Goal: Complete application form

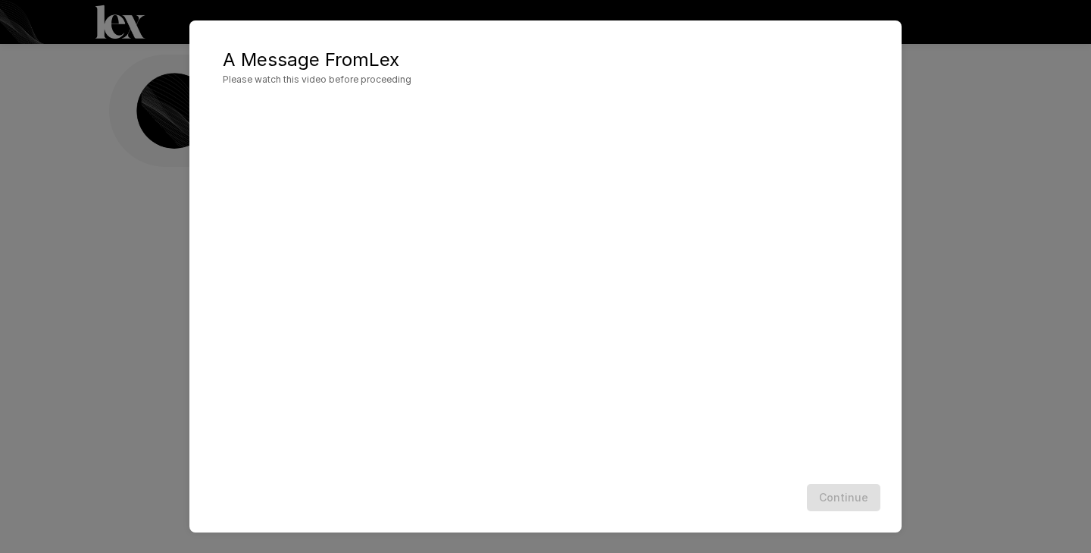
scroll to position [1, 0]
click at [844, 497] on button "Continue" at bounding box center [844, 498] width 74 height 28
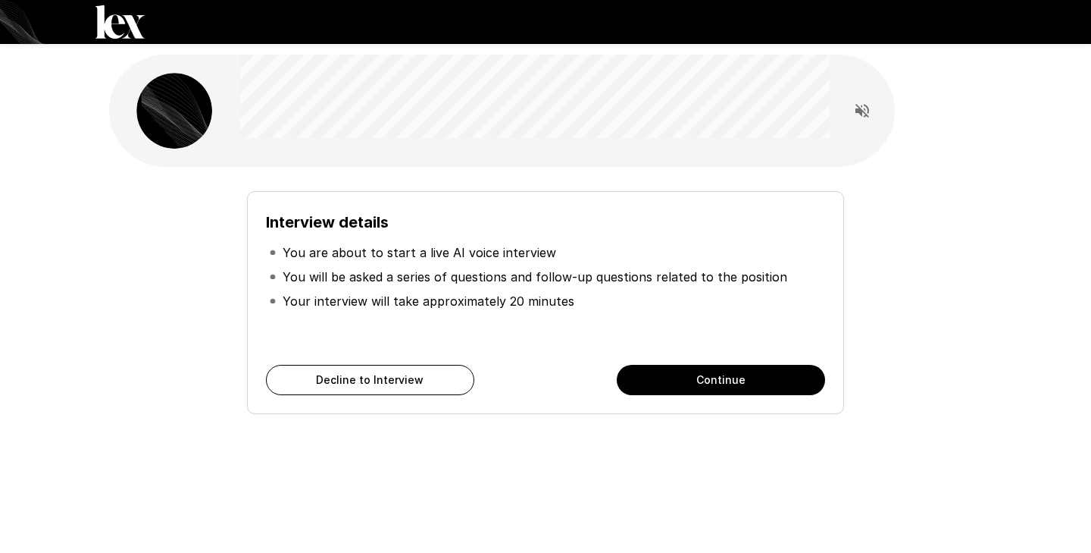
click at [791, 387] on button "Continue" at bounding box center [721, 380] width 208 height 30
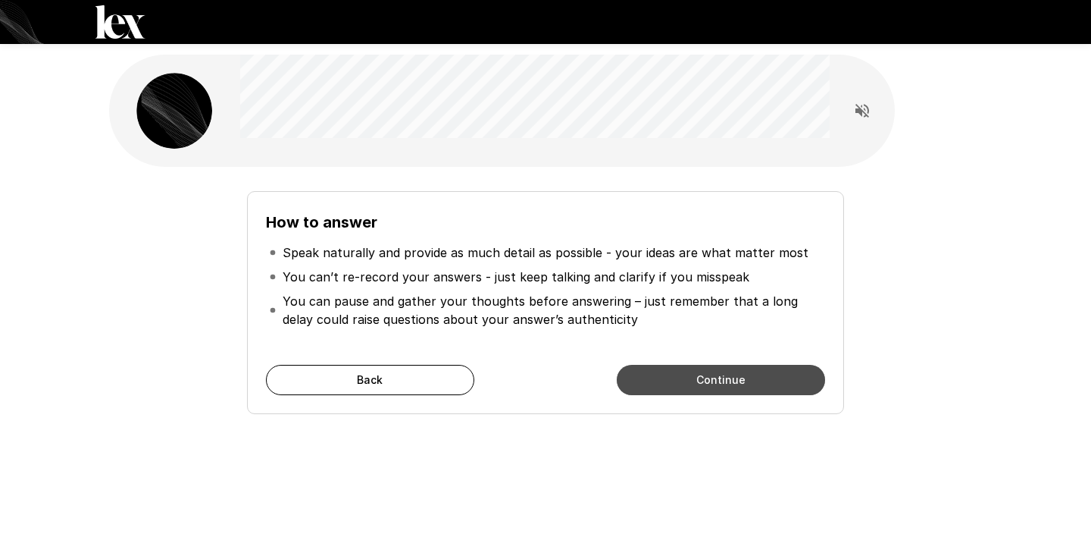
click at [791, 387] on button "Continue" at bounding box center [721, 380] width 208 height 30
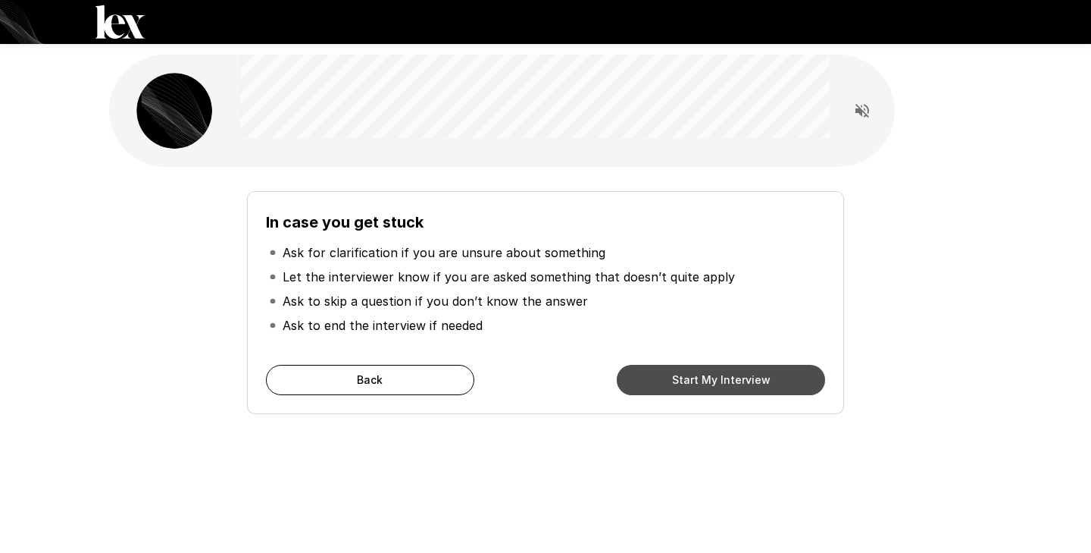
click at [791, 387] on button "Start My Interview" at bounding box center [721, 380] width 208 height 30
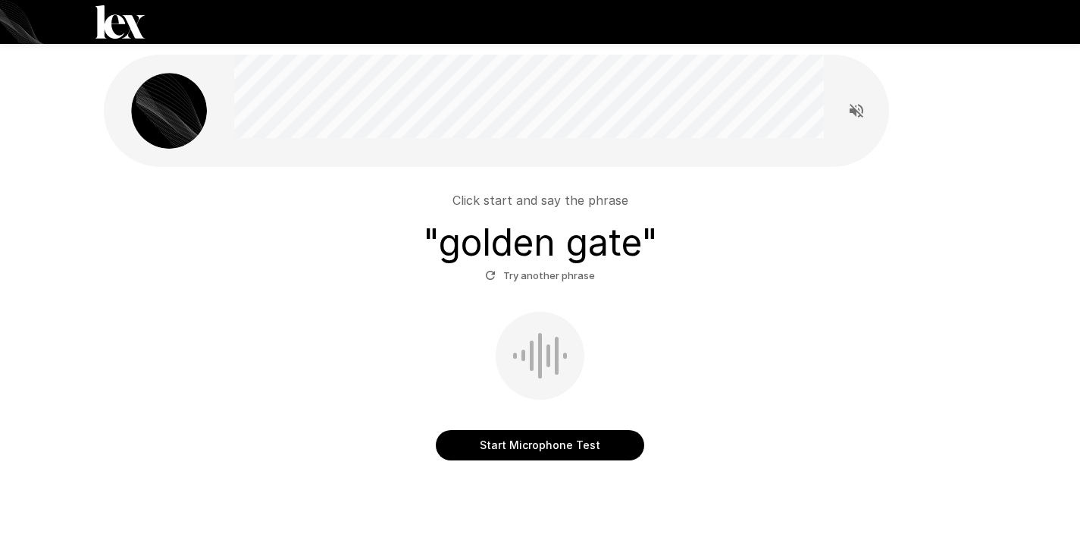
click at [605, 452] on button "Start Microphone Test" at bounding box center [540, 445] width 208 height 30
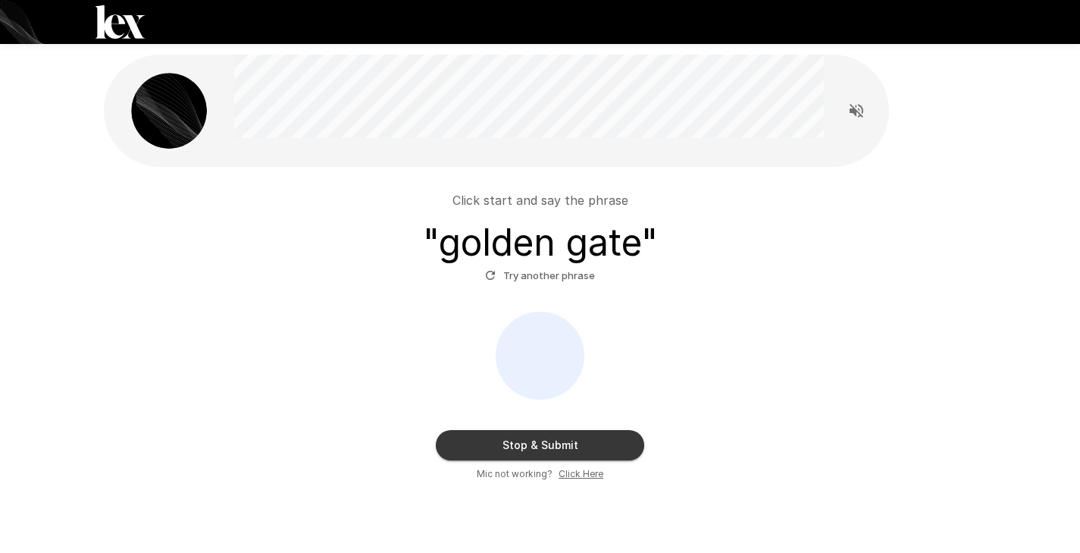
click at [605, 452] on button "Stop & Submit" at bounding box center [540, 445] width 208 height 30
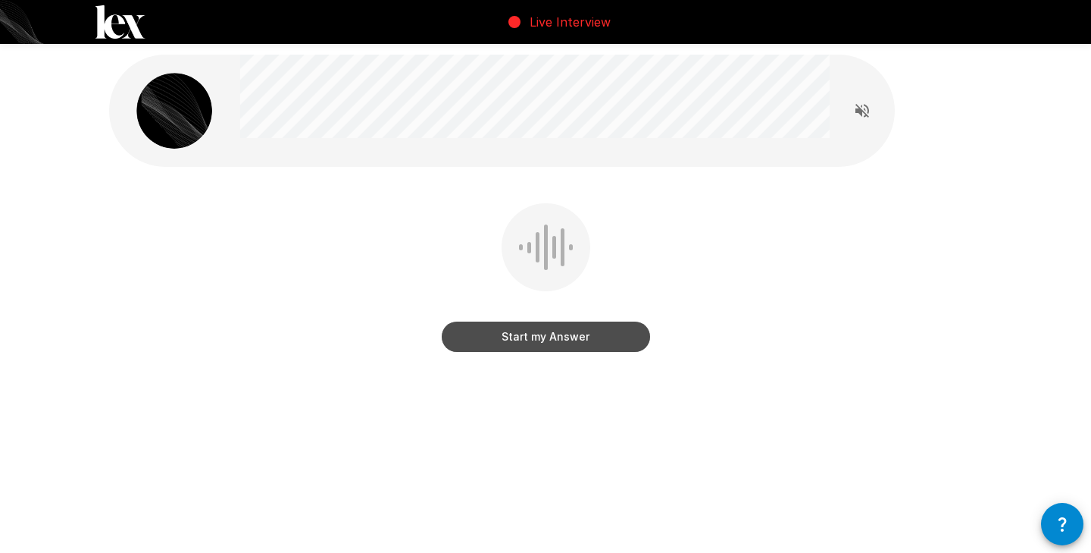
click at [592, 344] on button "Start my Answer" at bounding box center [546, 336] width 208 height 30
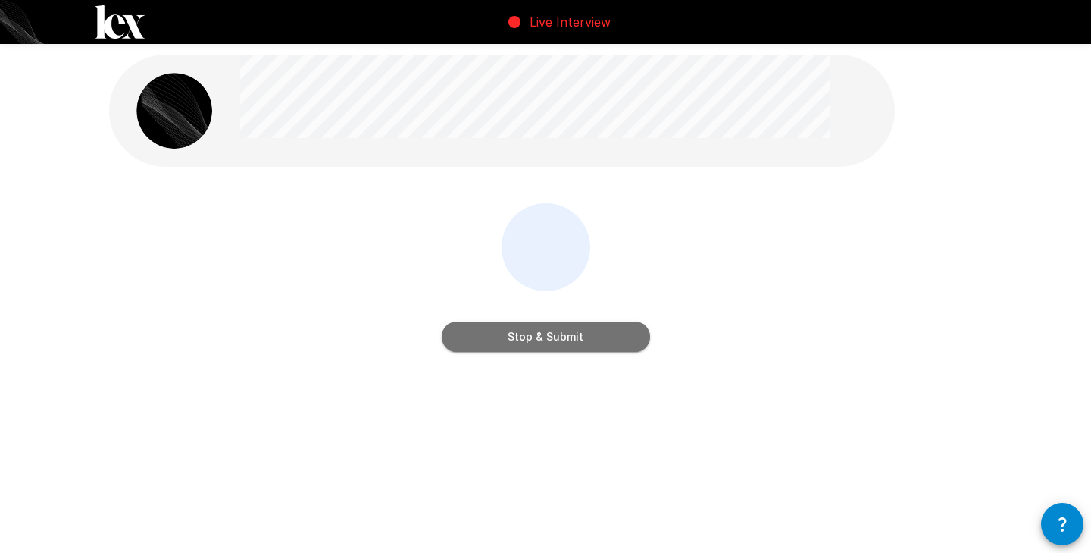
click at [592, 344] on button "Stop & Submit" at bounding box center [546, 336] width 208 height 30
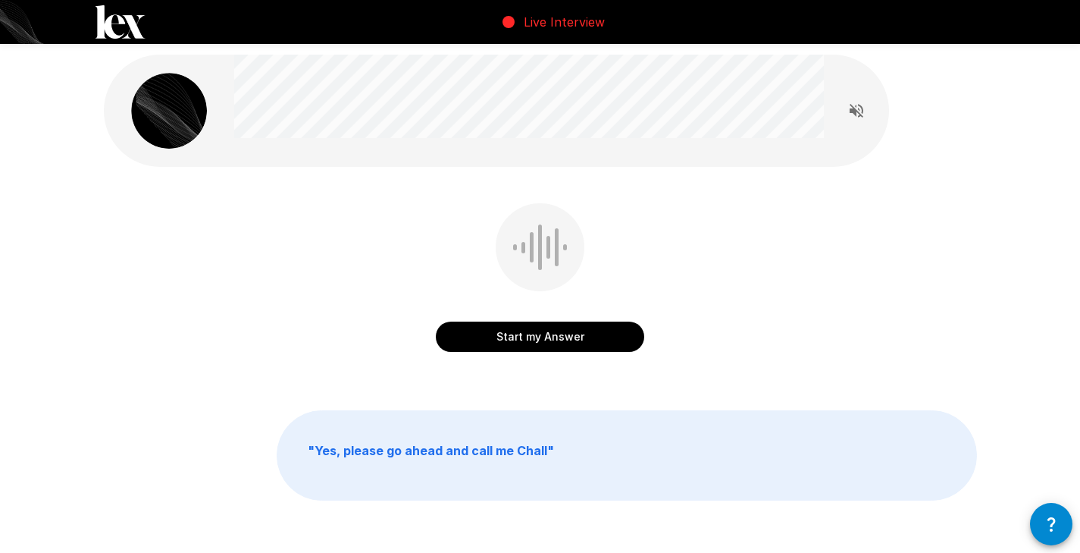
click at [592, 344] on button "Start my Answer" at bounding box center [540, 336] width 208 height 30
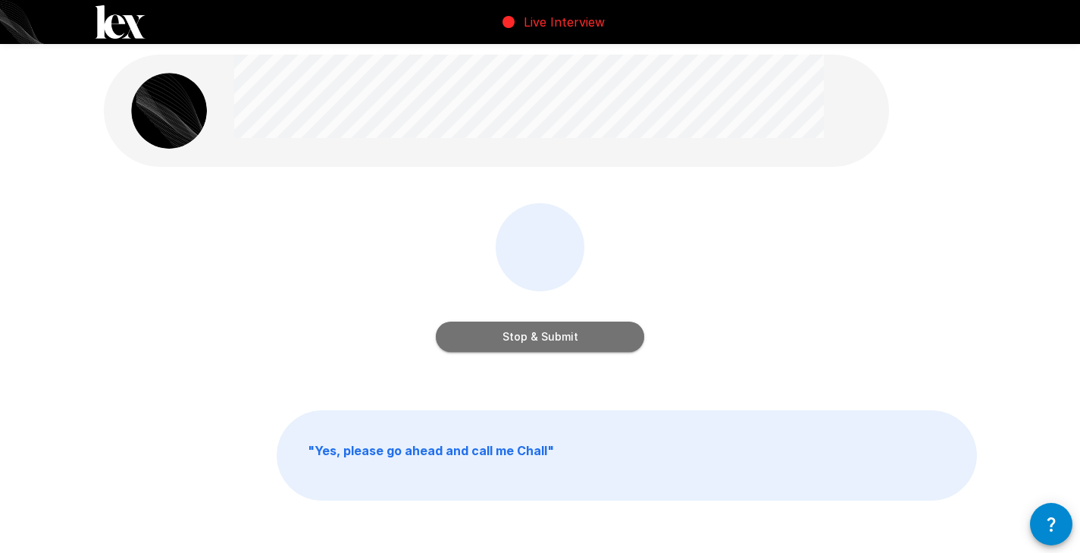
click at [592, 344] on button "Stop & Submit" at bounding box center [540, 336] width 208 height 30
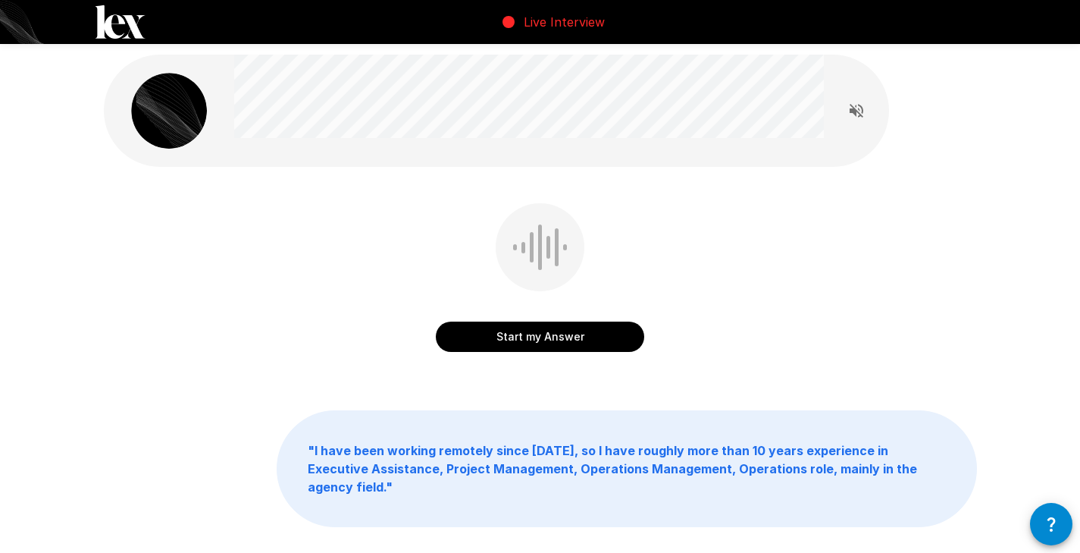
click at [600, 342] on button "Start my Answer" at bounding box center [540, 336] width 208 height 30
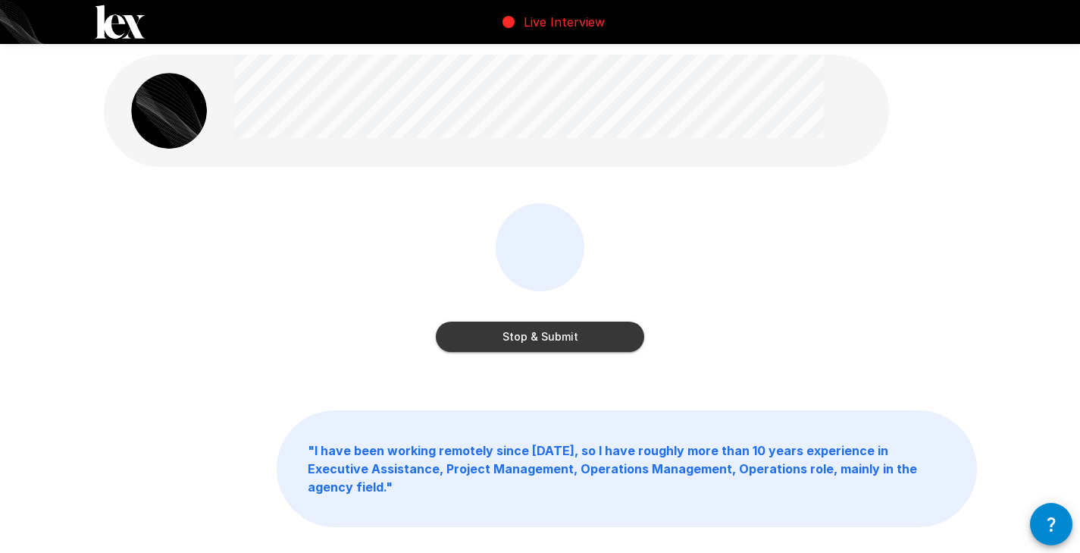
click at [600, 342] on button "Stop & Submit" at bounding box center [540, 336] width 208 height 30
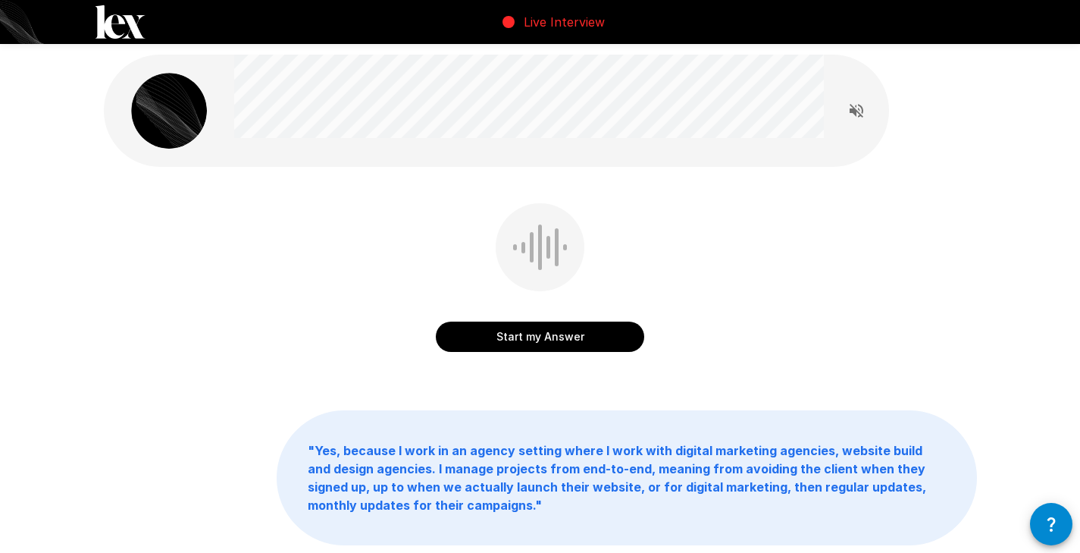
click at [562, 336] on button "Start my Answer" at bounding box center [540, 336] width 208 height 30
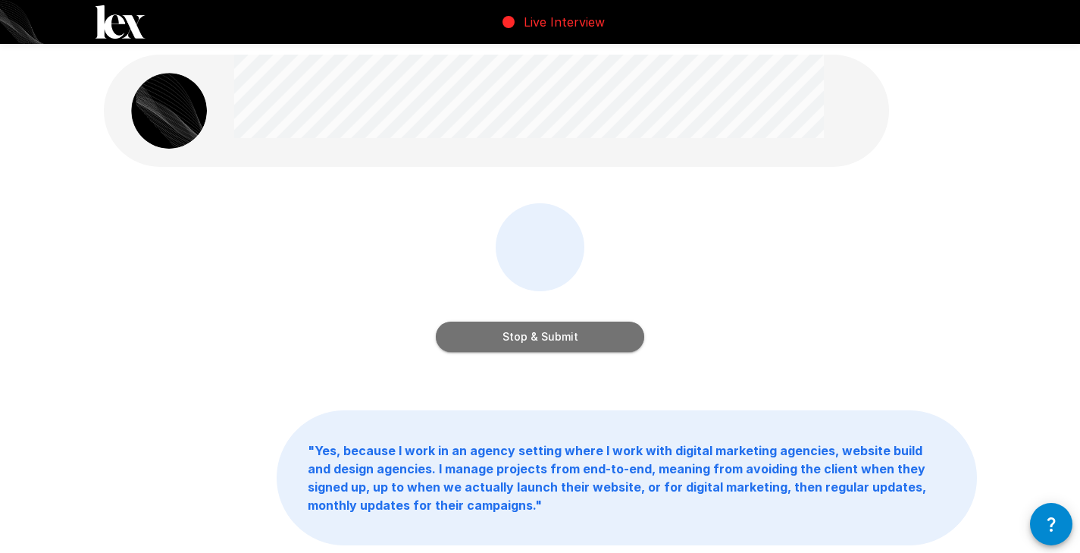
click at [562, 336] on button "Stop & Submit" at bounding box center [540, 336] width 208 height 30
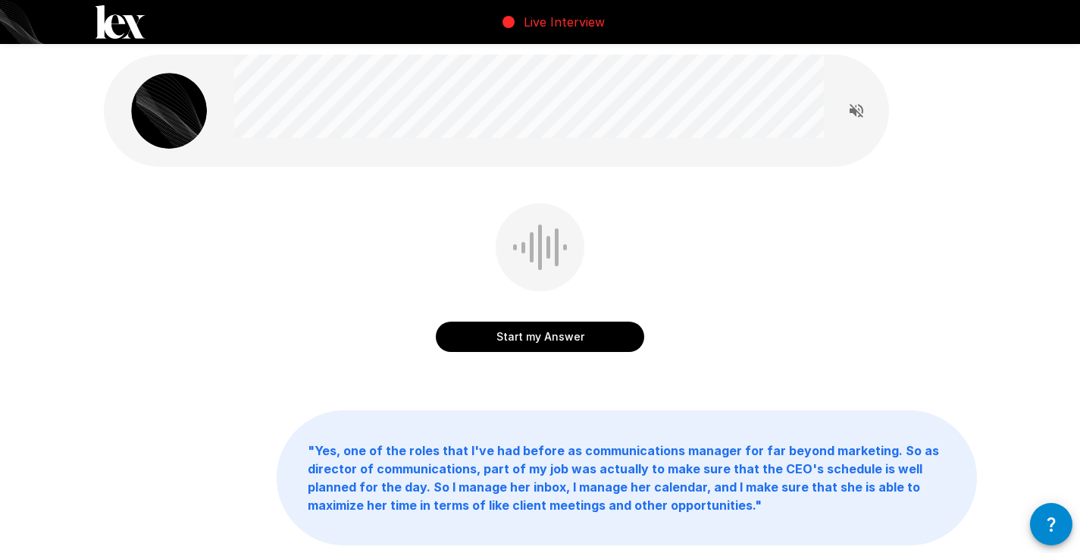
click at [537, 340] on button "Start my Answer" at bounding box center [540, 336] width 208 height 30
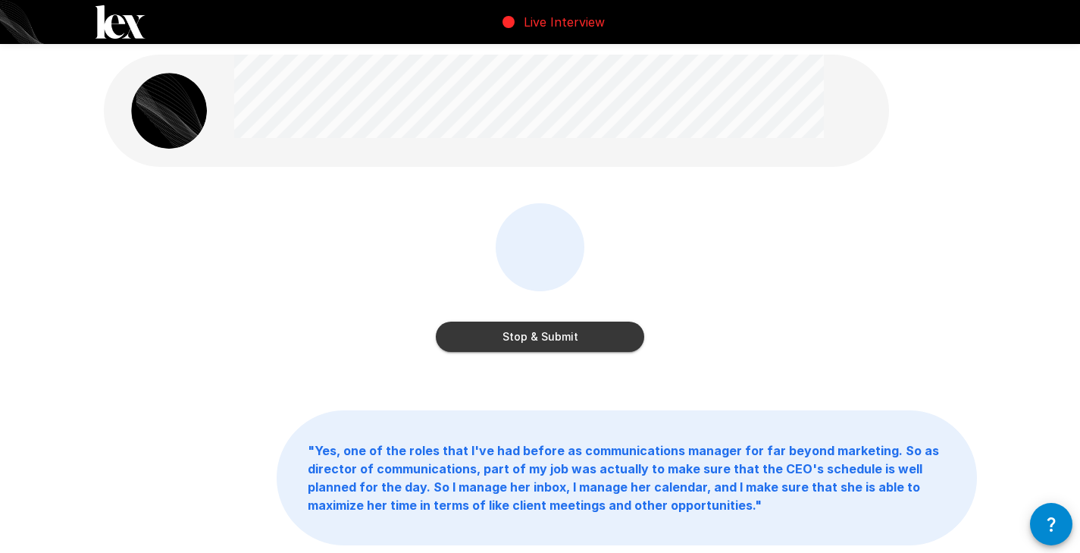
click at [526, 335] on button "Stop & Submit" at bounding box center [540, 336] width 208 height 30
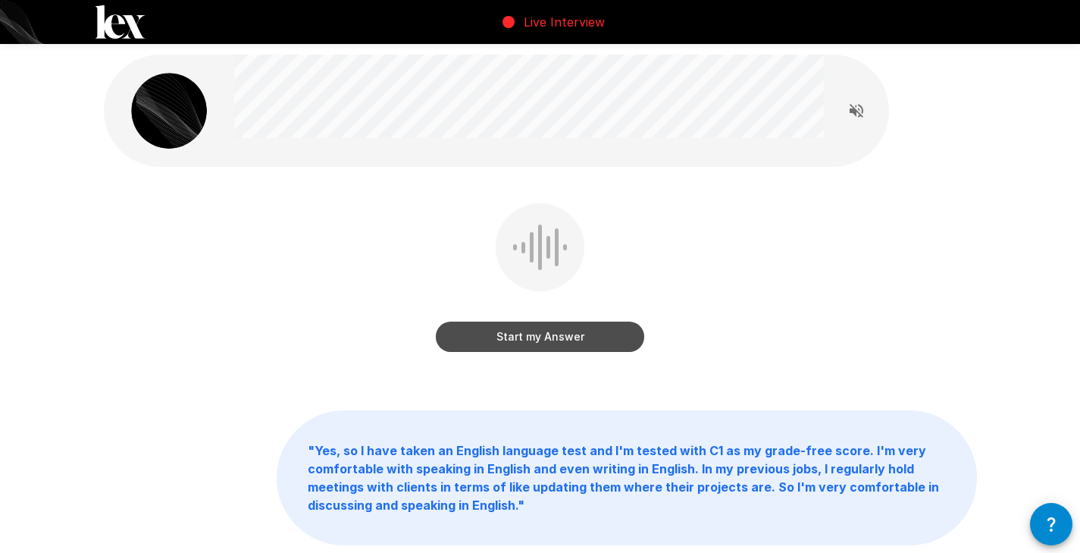
click at [543, 327] on button "Start my Answer" at bounding box center [540, 336] width 208 height 30
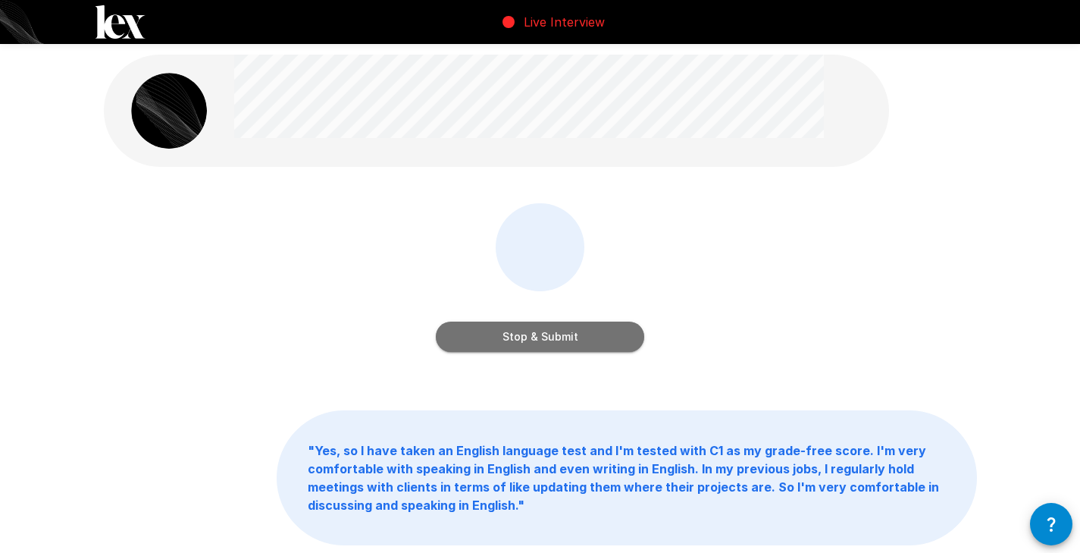
click at [549, 344] on button "Stop & Submit" at bounding box center [540, 336] width 208 height 30
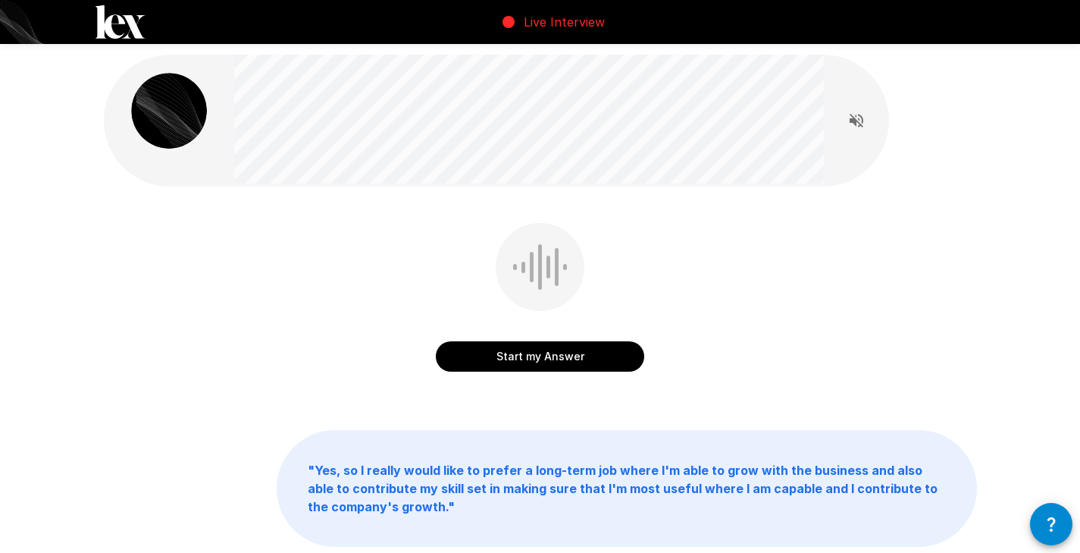
click at [558, 350] on button "Start my Answer" at bounding box center [540, 356] width 208 height 30
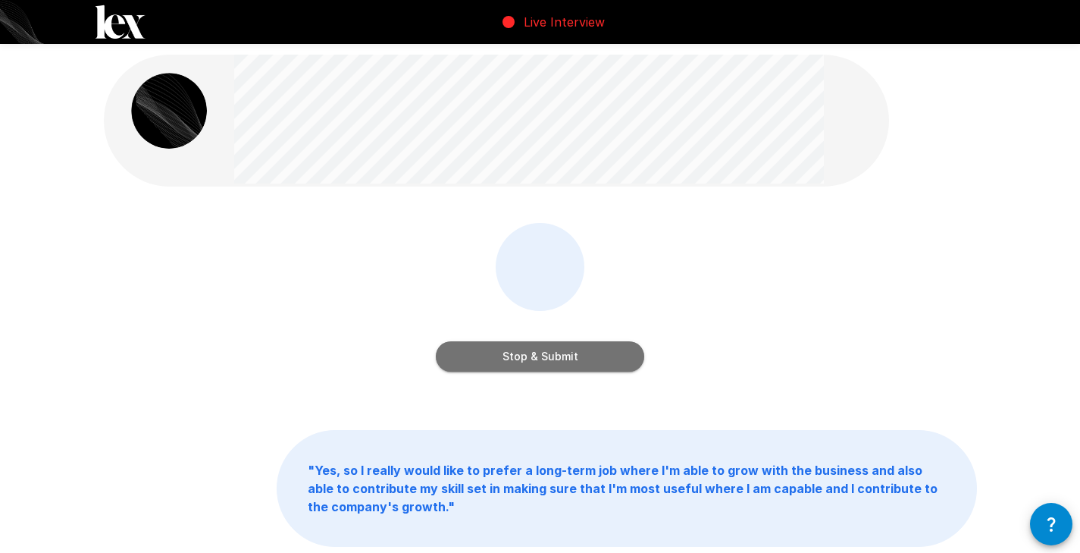
click at [558, 350] on button "Stop & Submit" at bounding box center [540, 356] width 208 height 30
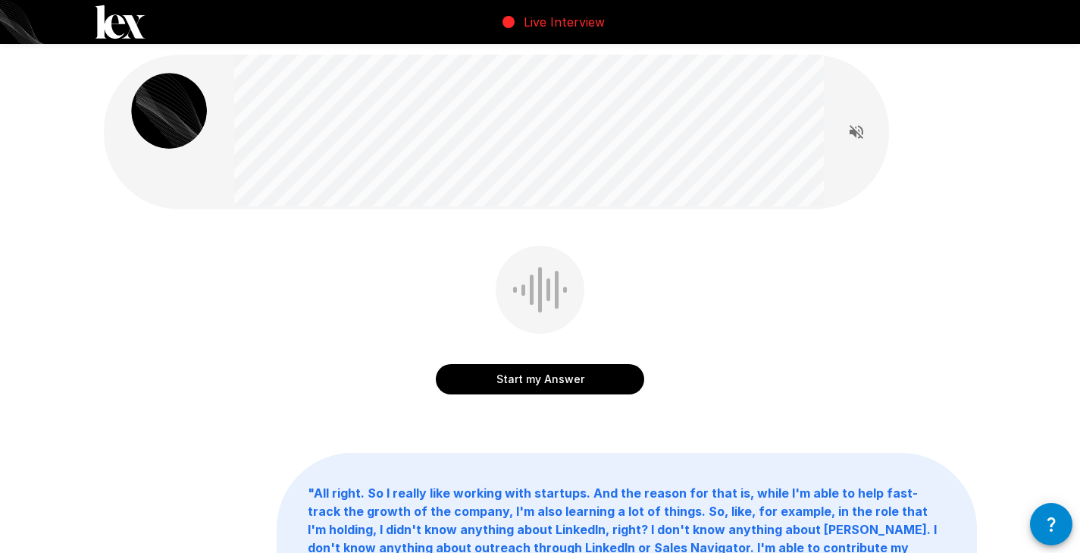
click at [567, 384] on button "Start my Answer" at bounding box center [540, 379] width 208 height 30
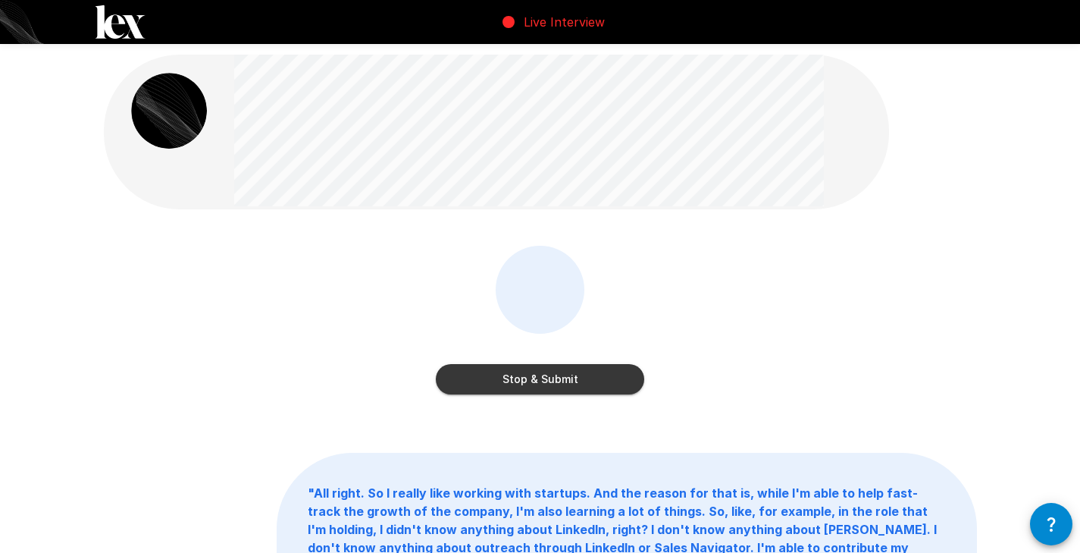
click at [567, 384] on button "Stop & Submit" at bounding box center [540, 379] width 208 height 30
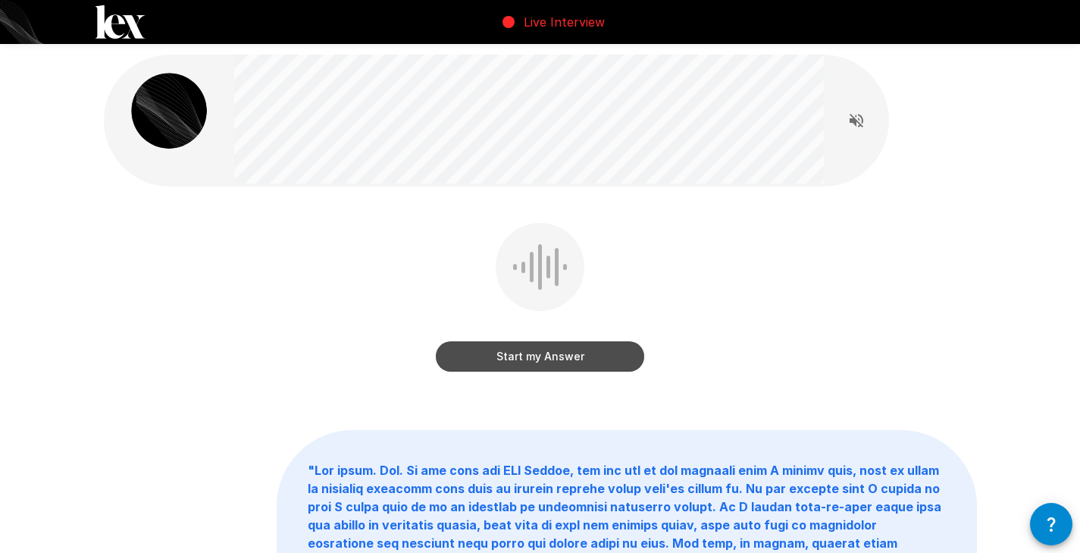
click at [567, 351] on button "Start my Answer" at bounding box center [540, 356] width 208 height 30
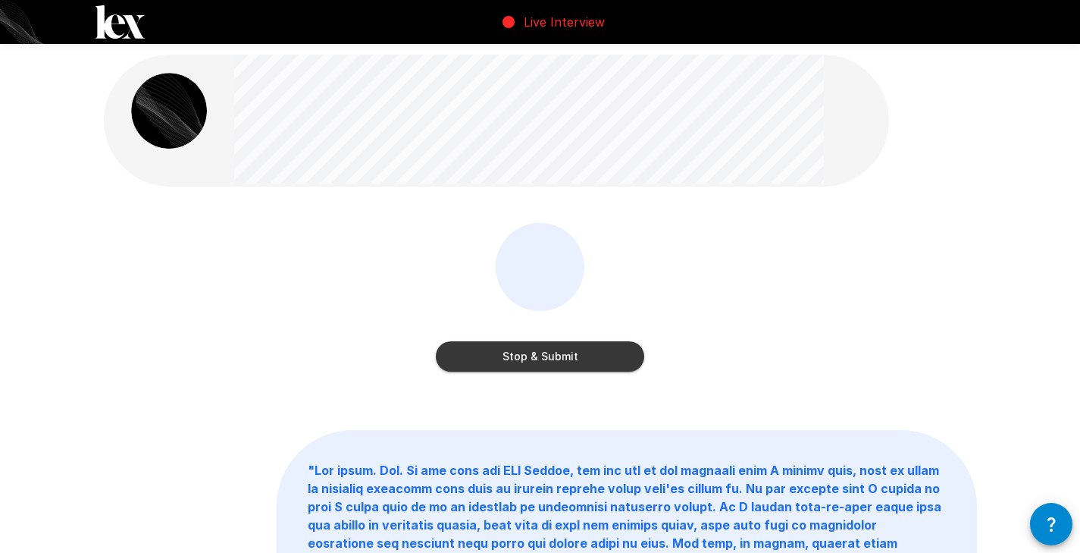
click at [551, 360] on button "Stop & Submit" at bounding box center [540, 356] width 208 height 30
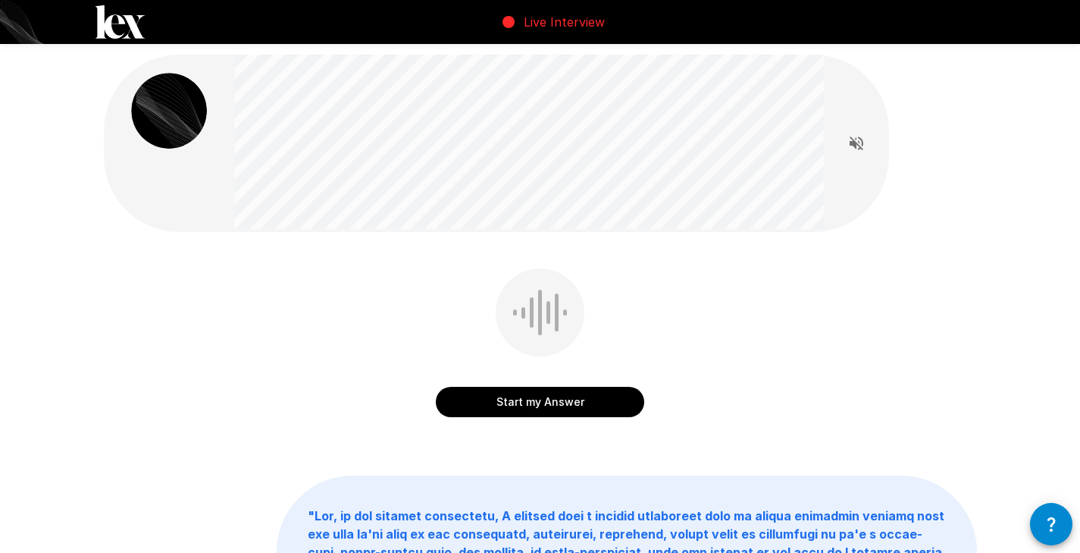
click at [561, 402] on button "Start my Answer" at bounding box center [540, 402] width 208 height 30
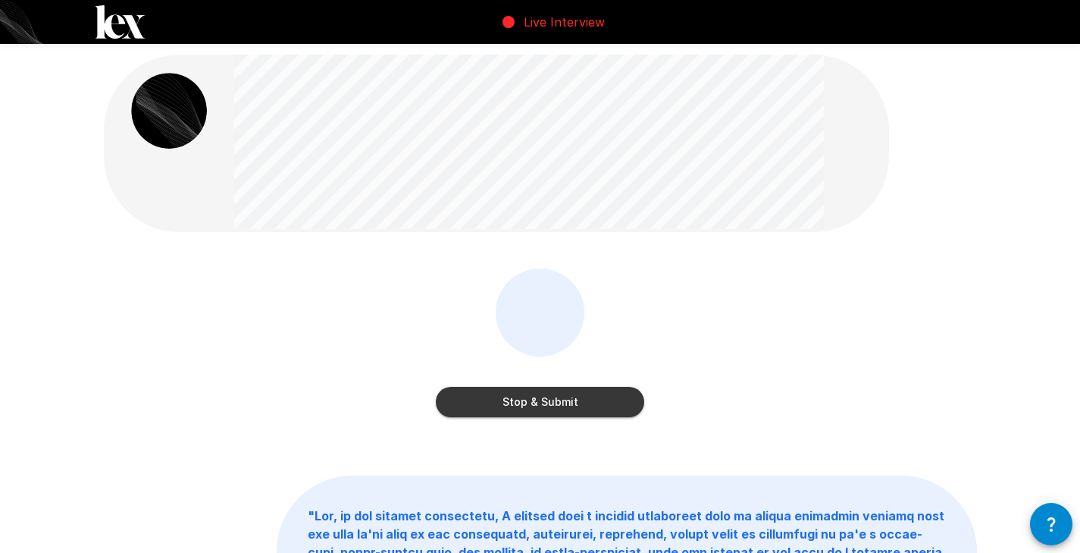
click at [561, 402] on button "Stop & Submit" at bounding box center [540, 402] width 208 height 30
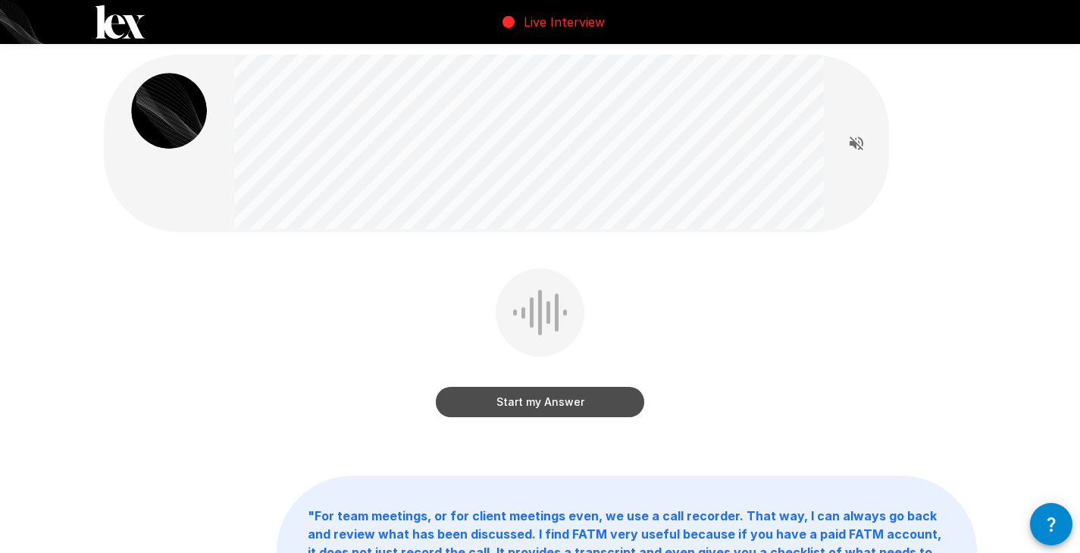
click at [572, 409] on button "Start my Answer" at bounding box center [540, 402] width 208 height 30
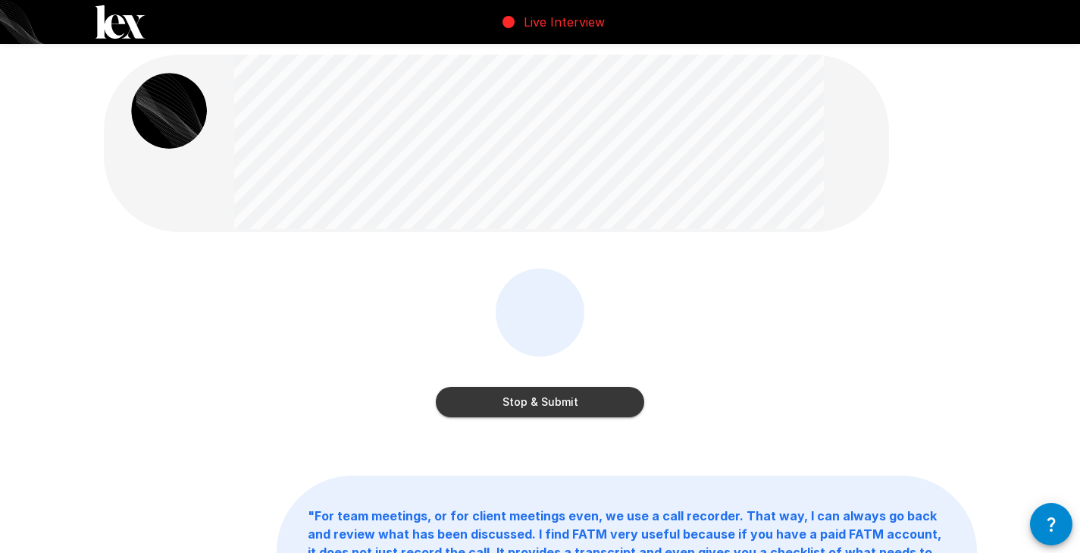
click at [563, 396] on button "Stop & Submit" at bounding box center [540, 402] width 208 height 30
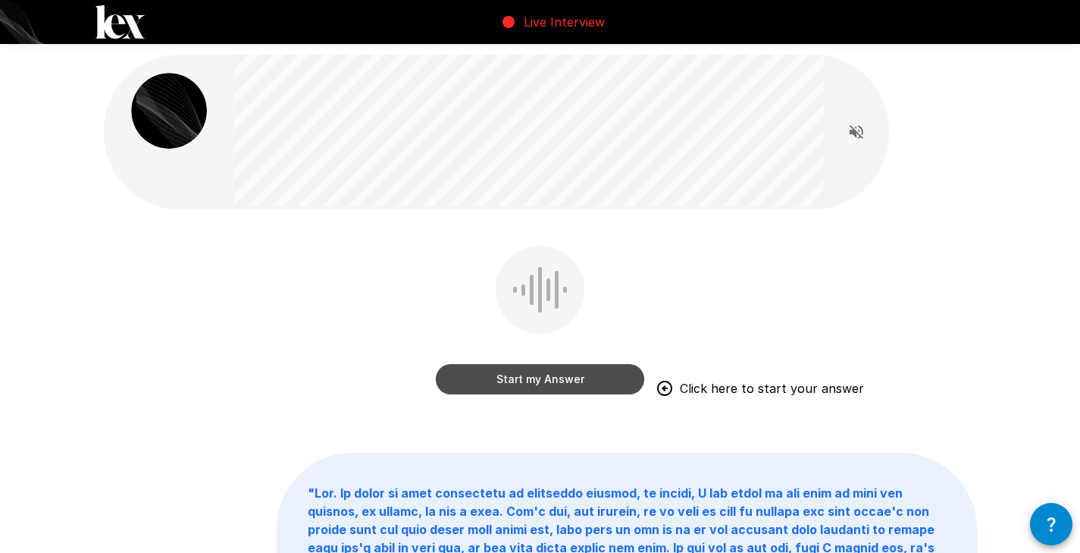
click at [551, 378] on button "Start my Answer" at bounding box center [540, 379] width 208 height 30
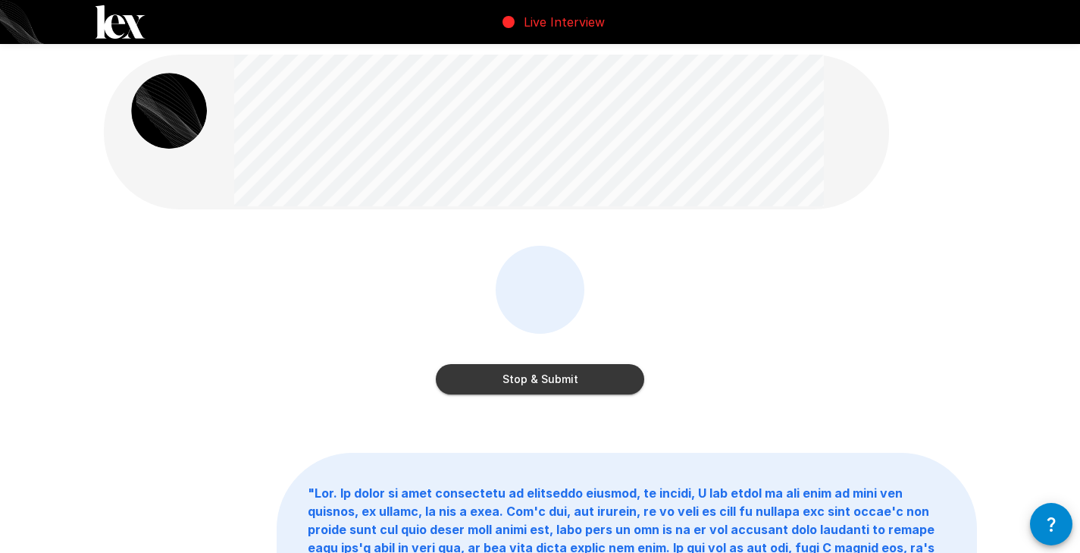
click at [571, 380] on button "Stop & Submit" at bounding box center [540, 379] width 208 height 30
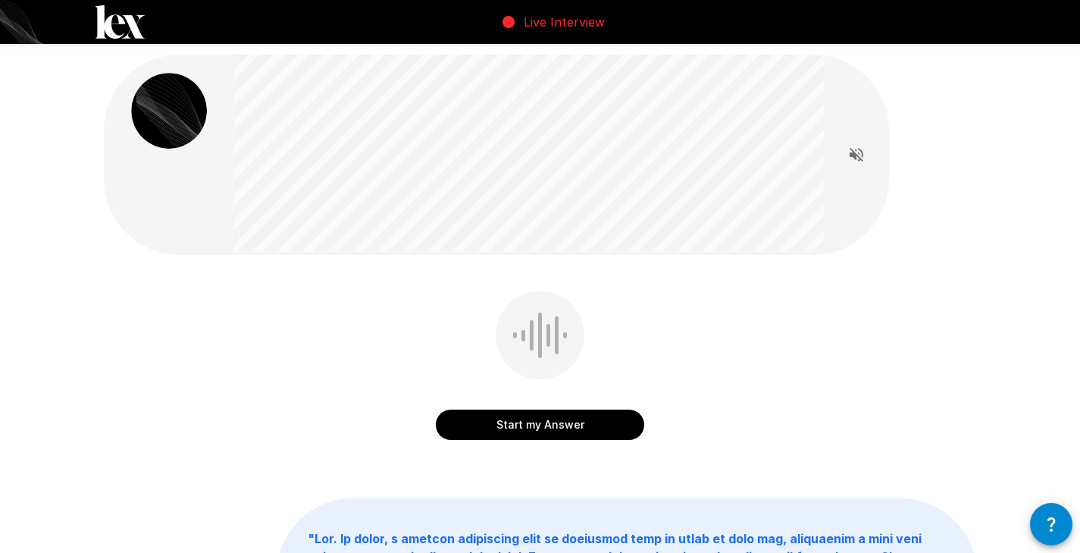
click at [518, 424] on button "Start my Answer" at bounding box center [540, 424] width 208 height 30
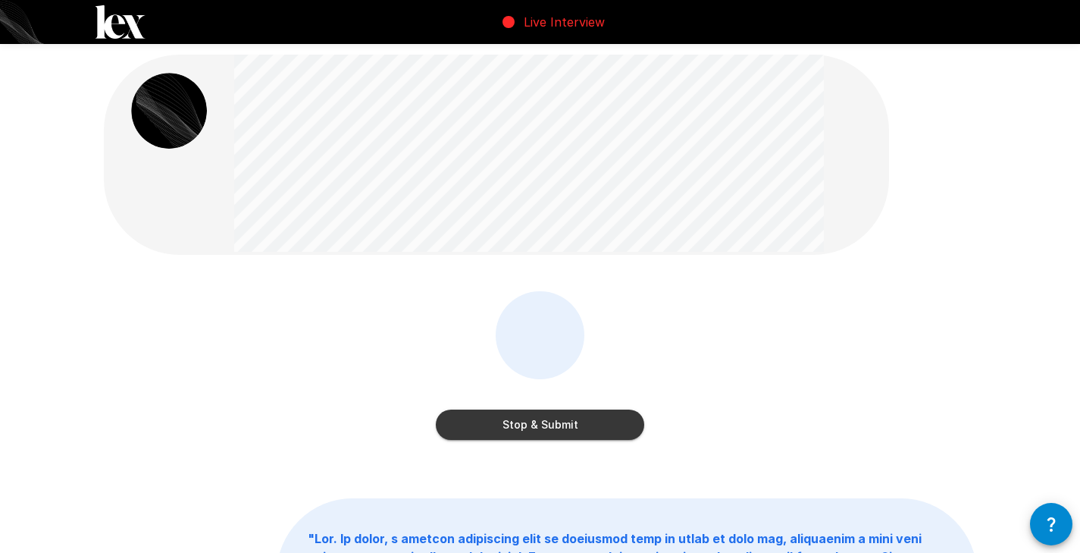
click at [507, 436] on button "Stop & Submit" at bounding box center [540, 424] width 208 height 30
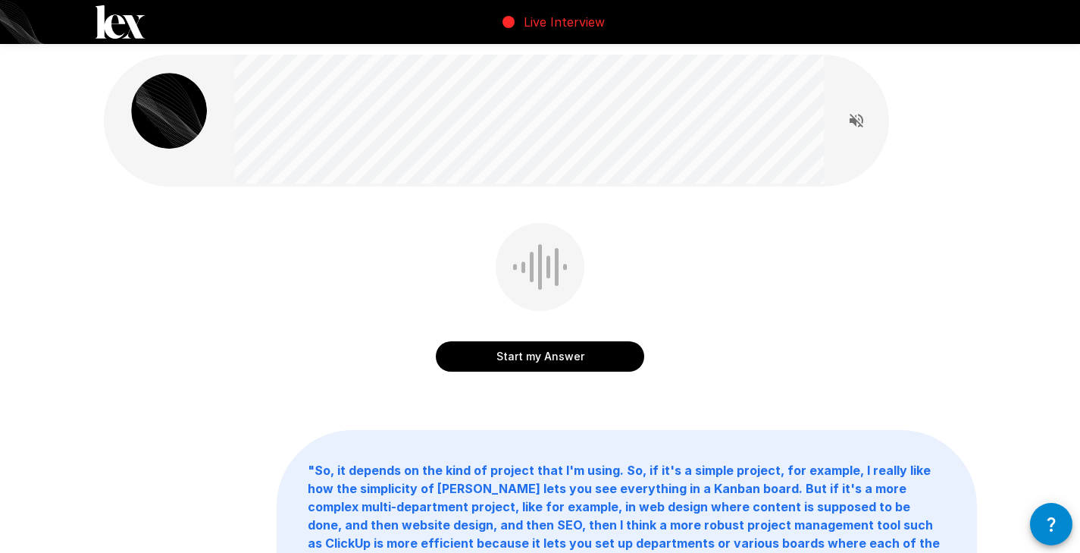
click at [558, 360] on button "Start my Answer" at bounding box center [540, 356] width 208 height 30
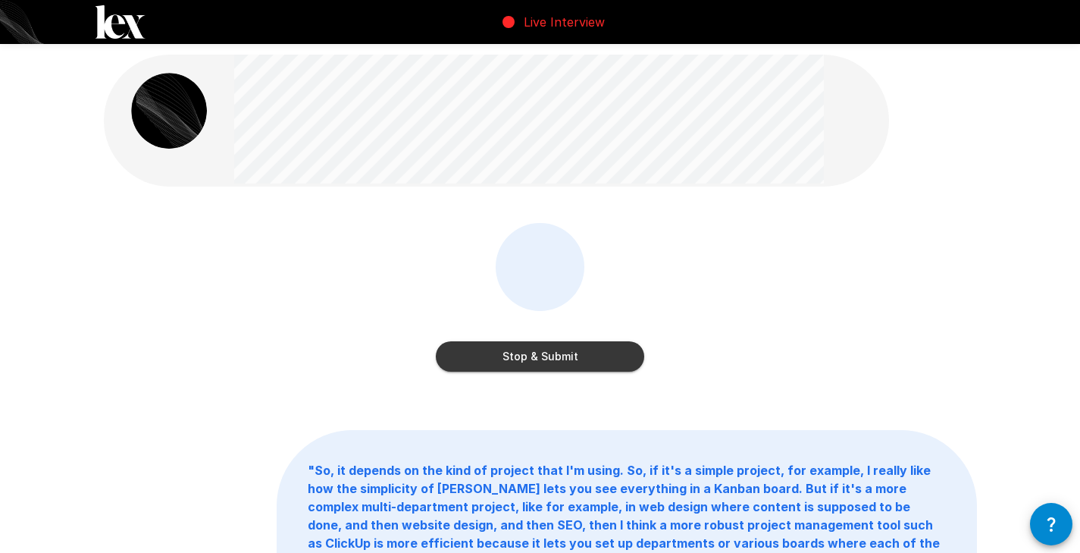
click at [558, 361] on button "Stop & Submit" at bounding box center [540, 356] width 208 height 30
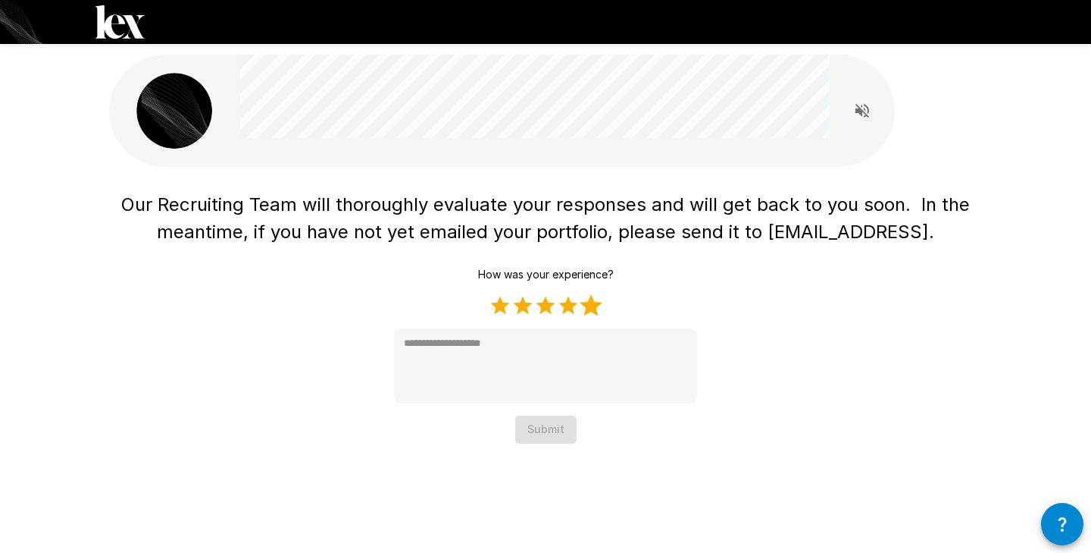
click at [602, 300] on label "5 Stars" at bounding box center [591, 305] width 23 height 23
type textarea "*"
click at [560, 423] on button "Submit" at bounding box center [545, 429] width 61 height 28
